Goal: Task Accomplishment & Management: Manage account settings

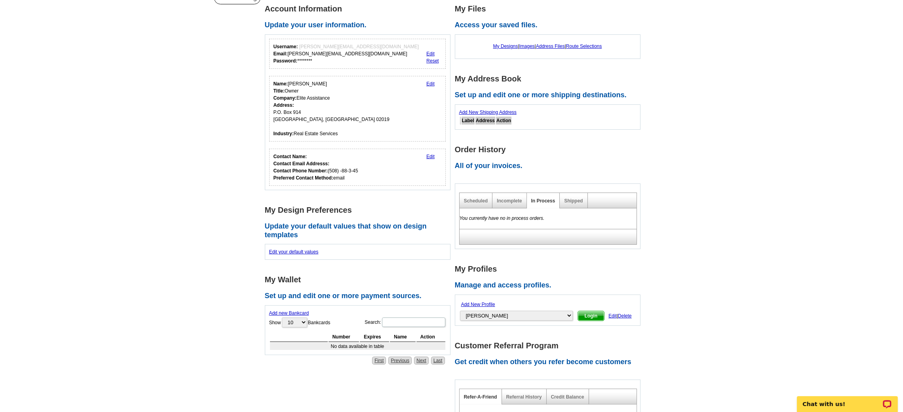
click at [474, 303] on link "Add New Profile" at bounding box center [478, 305] width 34 height 6
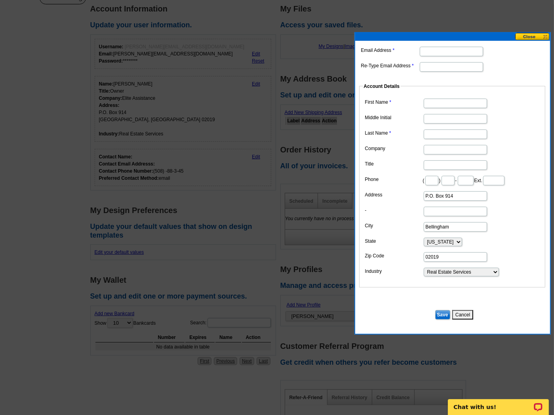
click at [437, 42] on div "Email Address Re-Type Email Address Account Details First Name Middle Initial L…" at bounding box center [452, 187] width 195 height 293
click at [436, 55] on input "Email Address" at bounding box center [450, 51] width 63 height 9
type input "[EMAIL_ADDRESS][DOMAIN_NAME]"
click at [434, 67] on input "Re-Type Email Address" at bounding box center [450, 66] width 63 height 9
click at [433, 53] on input "[EMAIL_ADDRESS][DOMAIN_NAME]" at bounding box center [450, 51] width 63 height 9
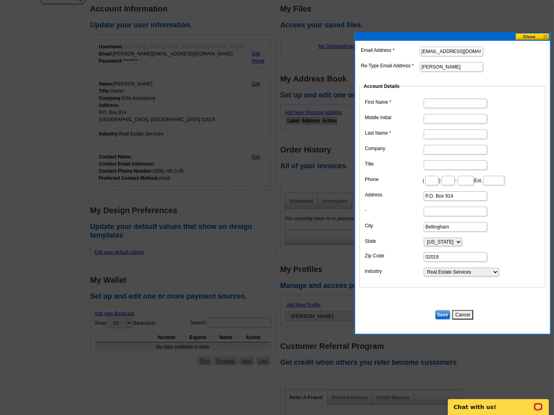
click at [433, 53] on input "[EMAIL_ADDRESS][DOMAIN_NAME]" at bounding box center [450, 51] width 63 height 9
click at [438, 68] on input "[PERSON_NAME]" at bounding box center [450, 66] width 63 height 9
paste input "[EMAIL_ADDRESS][DOMAIN_NAME]"
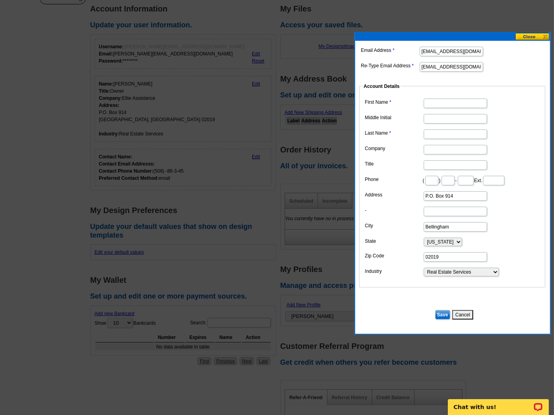
scroll to position [0, 15]
type input "[EMAIL_ADDRESS][DOMAIN_NAME]"
click at [440, 104] on input "First Name" at bounding box center [454, 103] width 63 height 9
type input "[PERSON_NAME]"
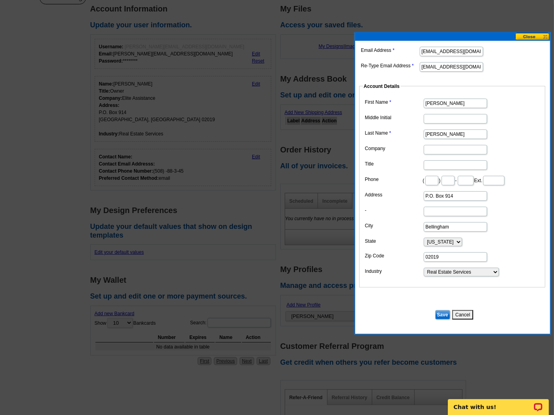
type input "[PERSON_NAME]"
drag, startPoint x: 447, startPoint y: 146, endPoint x: 455, endPoint y: 152, distance: 9.9
click at [455, 152] on input "Company" at bounding box center [454, 149] width 63 height 9
type input "[PERSON_NAME] Realty"
click at [431, 196] on input "P.O. Box 914" at bounding box center [454, 195] width 63 height 9
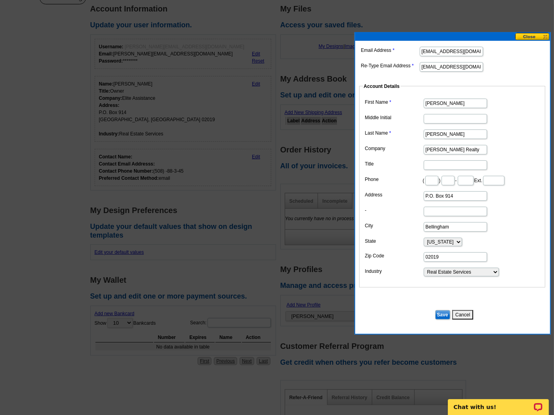
click at [431, 196] on input "P.O. Box 914" at bounding box center [454, 195] width 63 height 9
type input "[STREET_ADDRESS][PERSON_NAME]"
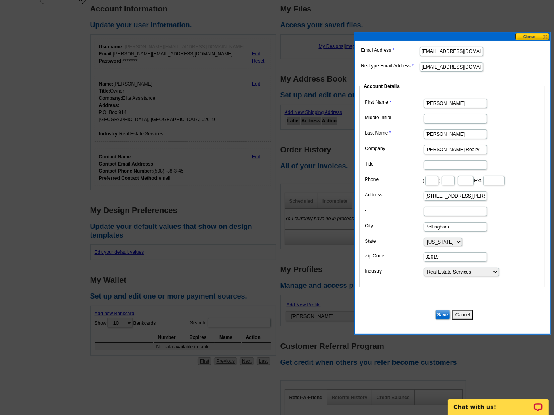
click at [436, 226] on input "Bellingham" at bounding box center [454, 226] width 63 height 9
type input "[GEOGRAPHIC_DATA]"
click at [445, 263] on dl "First Name [PERSON_NAME] Middle Initial Last Name [PERSON_NAME] Company [PERSON…" at bounding box center [452, 187] width 178 height 180
click at [440, 260] on input "02019" at bounding box center [454, 256] width 63 height 9
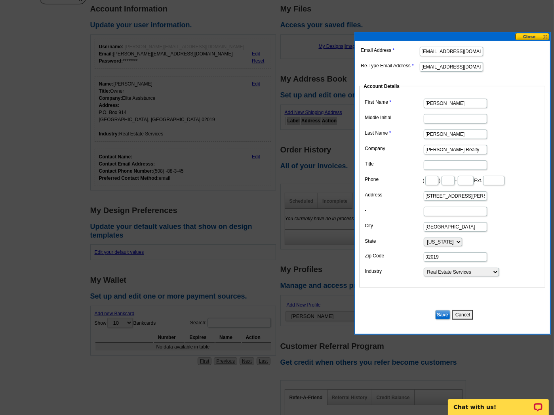
click at [440, 260] on input "02019" at bounding box center [454, 256] width 63 height 9
type input "02360"
click at [407, 217] on dd at bounding box center [452, 211] width 178 height 12
click at [441, 315] on input "Save" at bounding box center [442, 314] width 15 height 9
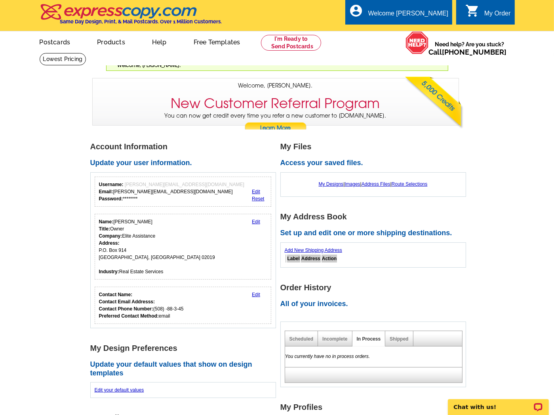
click at [498, 143] on main "Account Information Update your user information. Username: [PERSON_NAME][EMAIL…" at bounding box center [277, 418] width 554 height 579
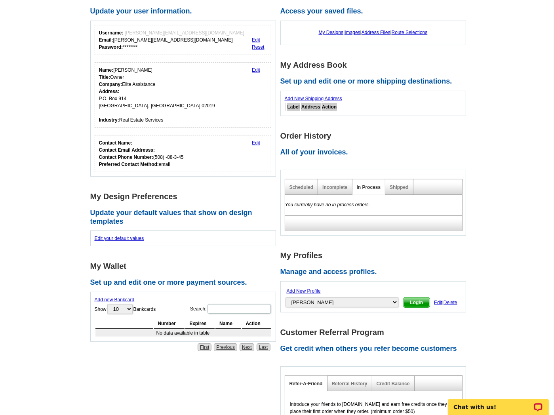
scroll to position [252, 0]
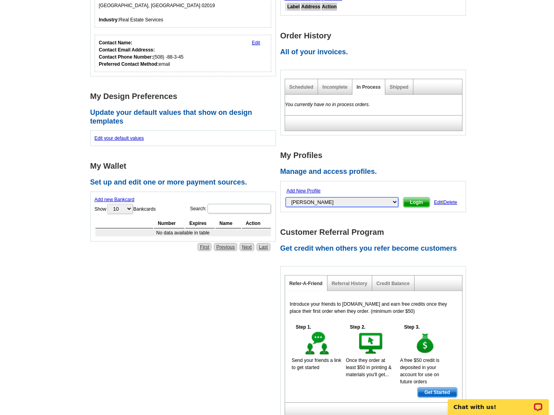
click at [332, 202] on select "[PERSON_NAME], [PERSON_NAME], [PERSON_NAME], [PERSON_NAME], [PERSON_NAME], [PER…" at bounding box center [341, 202] width 113 height 10
select select "52664802"
click at [285, 197] on select "Adam-Anderson, Allyson Adams, David Aeschliman, Carolyn Amaru, Mike Ashbridge, …" at bounding box center [341, 202] width 113 height 10
click at [403, 201] on span "Login" at bounding box center [416, 201] width 27 height 9
